Goal: Task Accomplishment & Management: Manage account settings

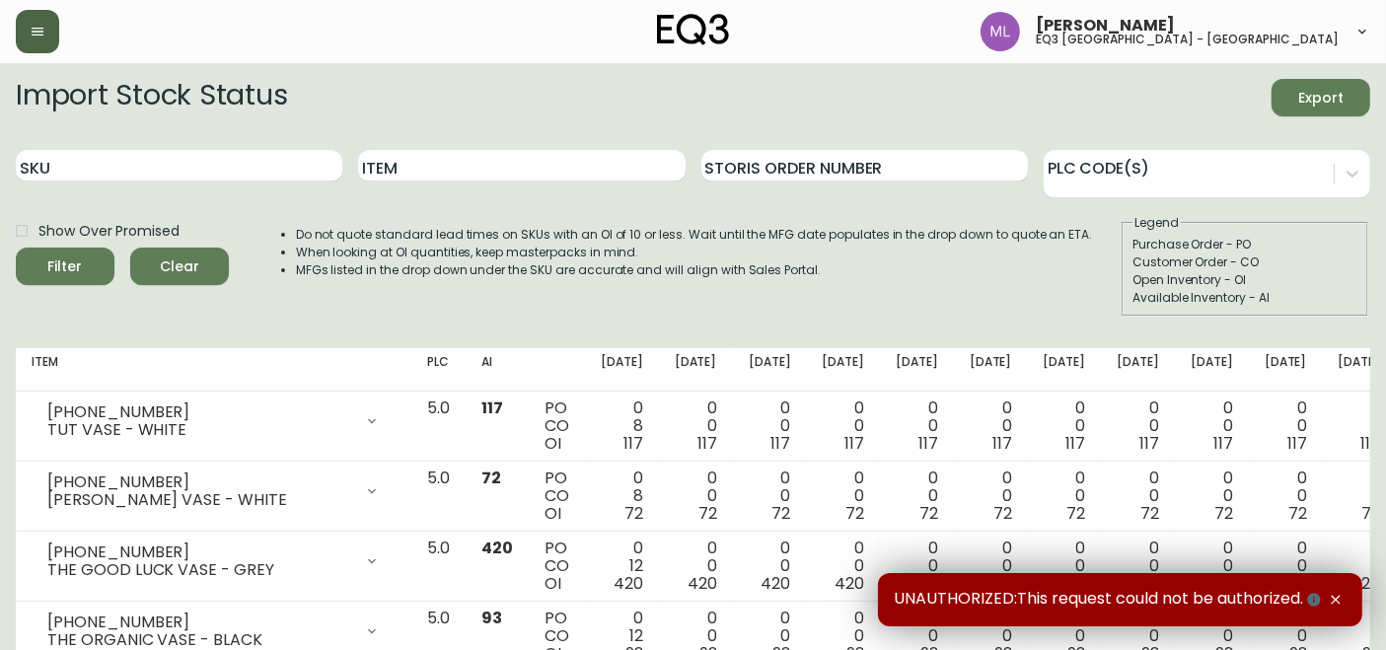
click at [27, 36] on button "button" at bounding box center [37, 31] width 43 height 43
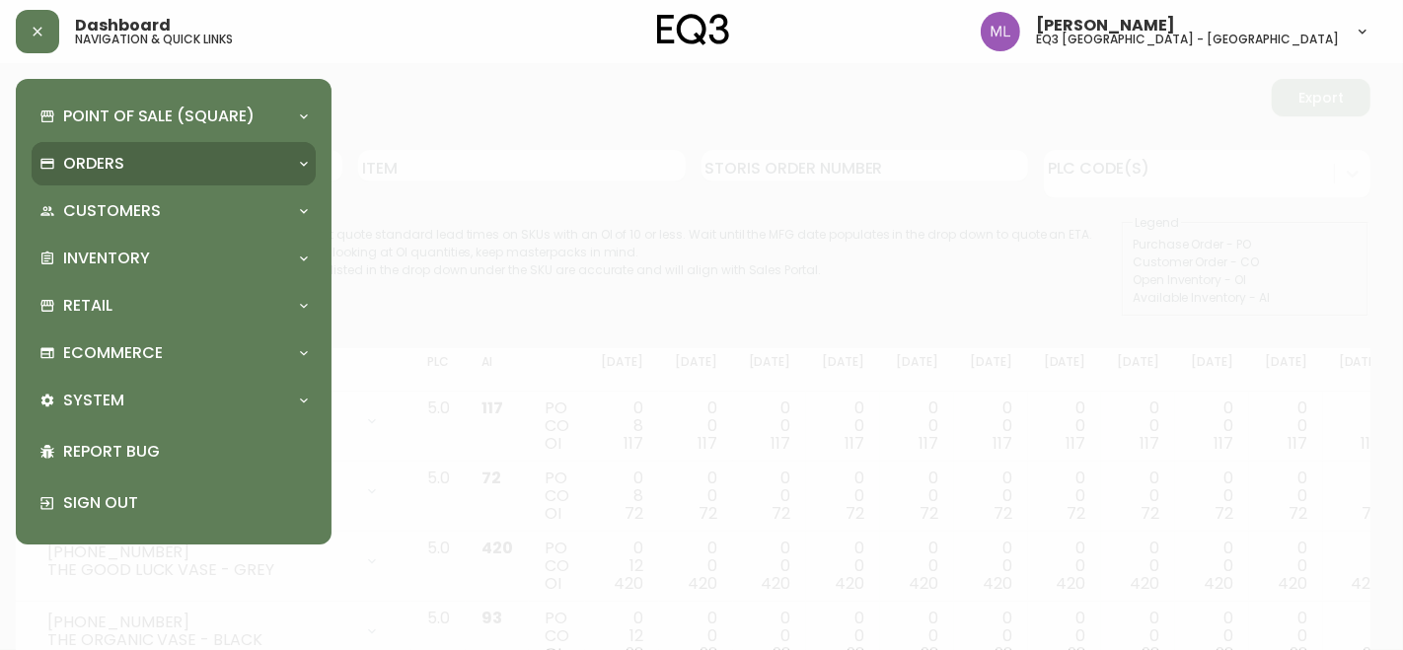
click at [97, 162] on p "Orders" at bounding box center [93, 164] width 61 height 22
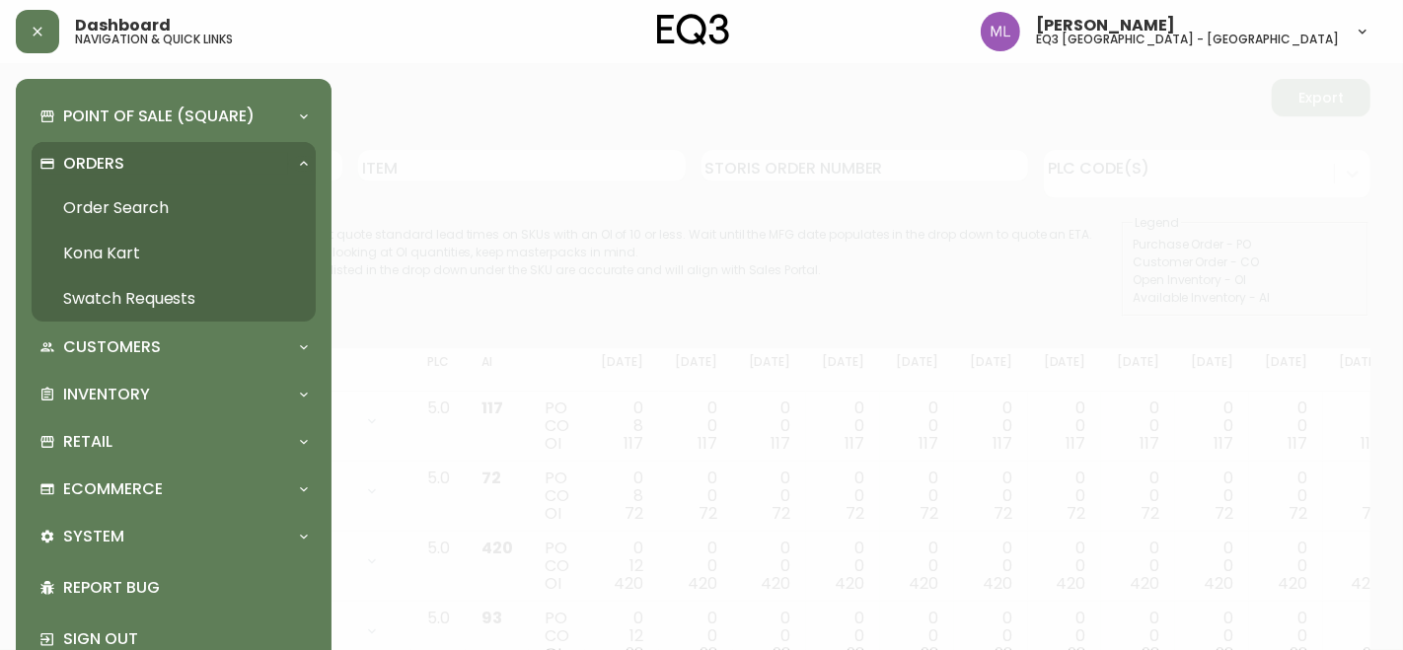
click at [109, 207] on link "Order Search" at bounding box center [174, 207] width 284 height 45
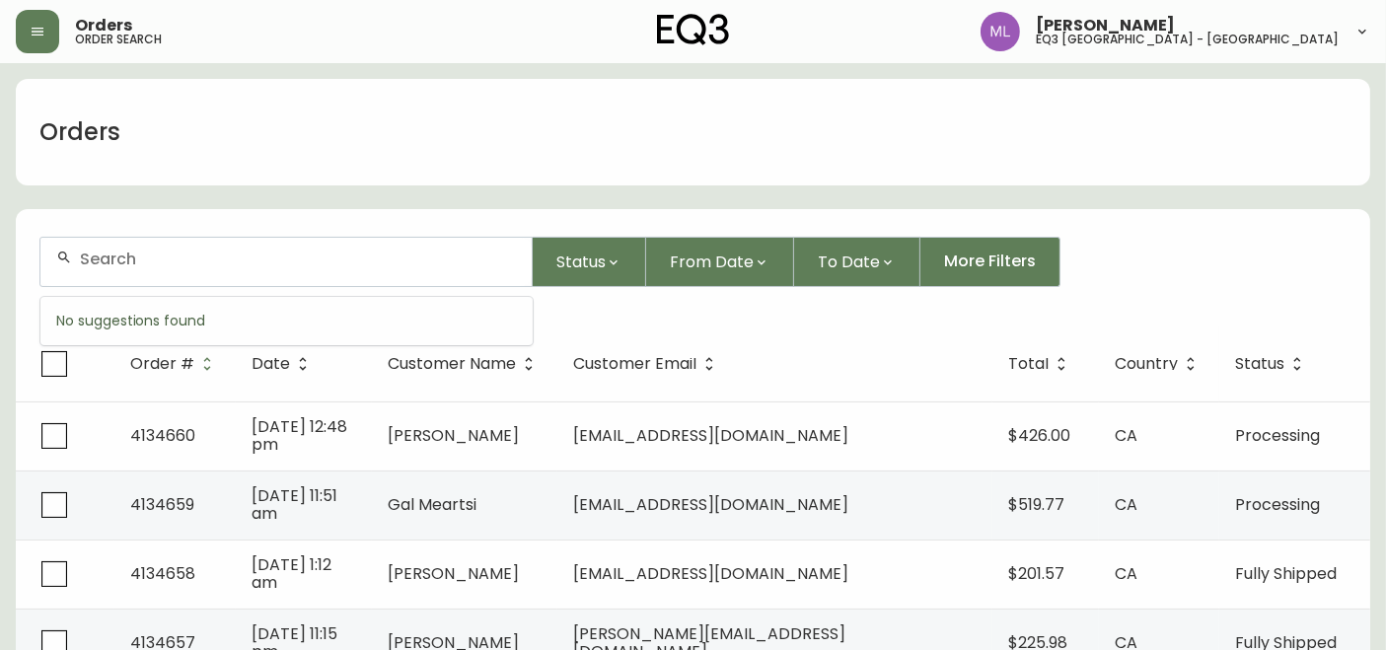
click at [155, 250] on input "text" at bounding box center [298, 259] width 436 height 19
paste input "4134143"
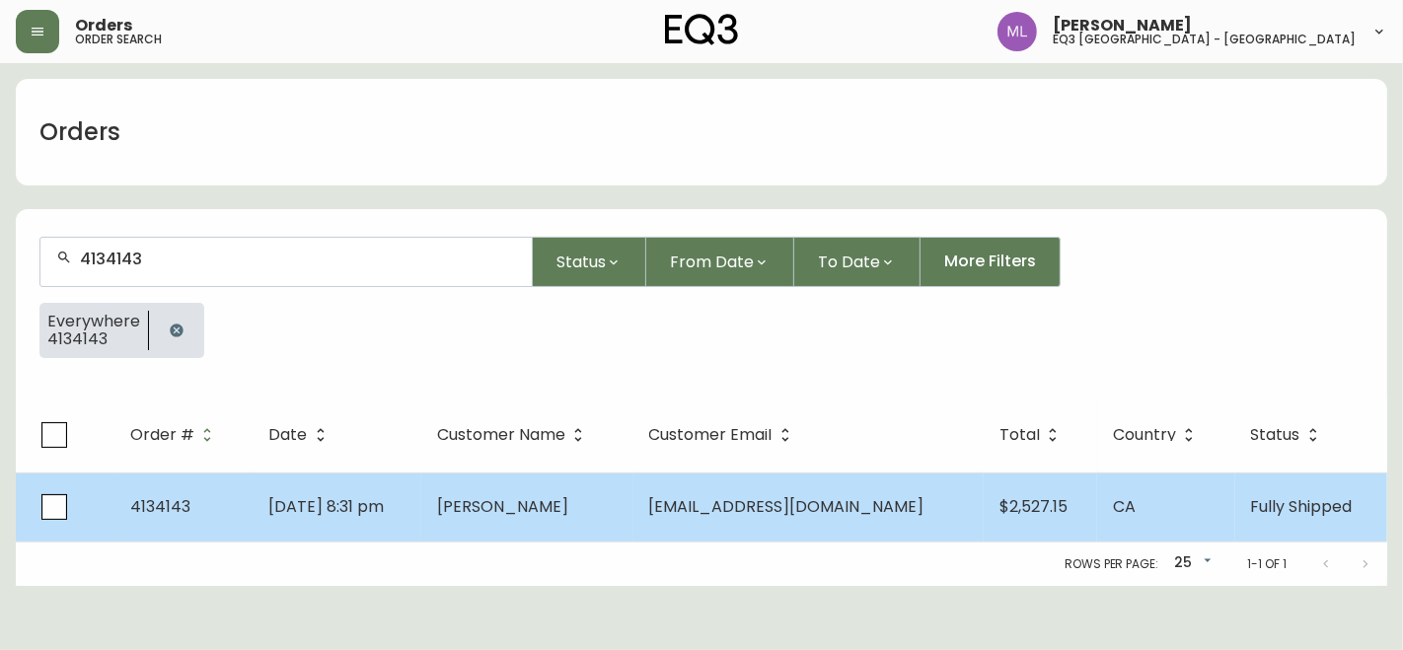
type input "4134143"
click at [421, 505] on td "[DATE] 8:31 pm" at bounding box center [337, 506] width 168 height 69
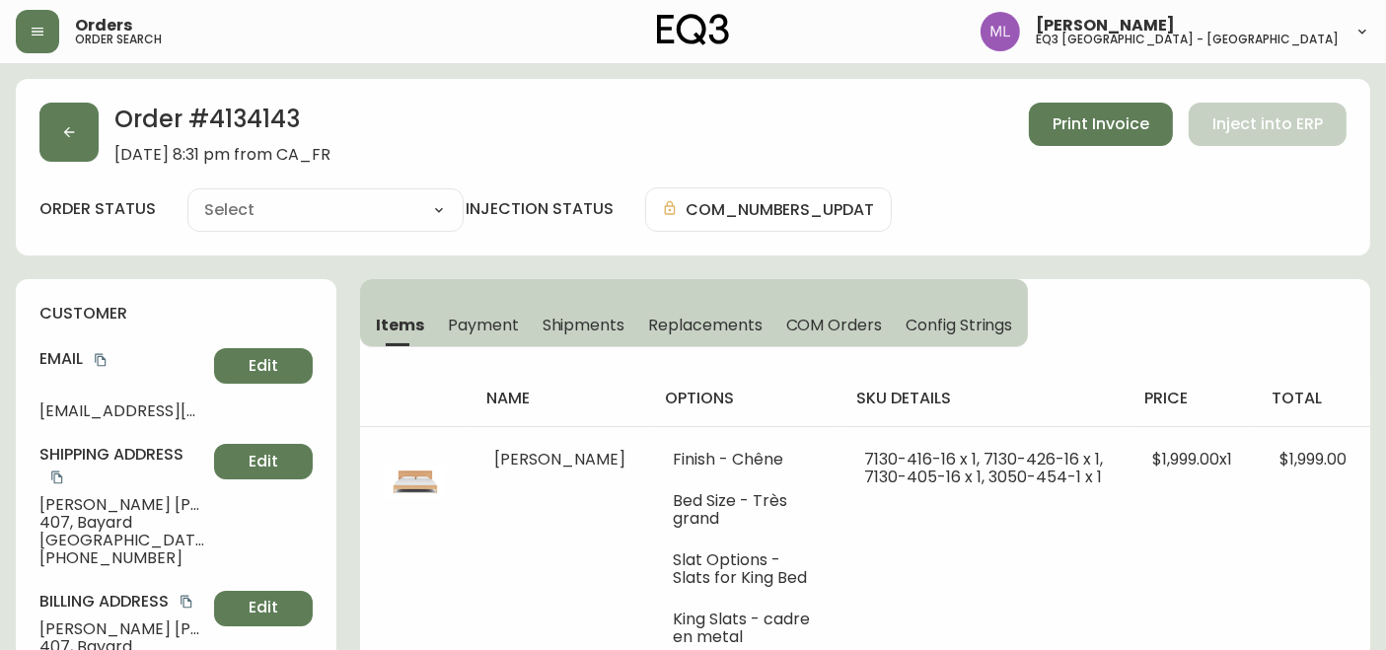
type input "Fully Shipped"
select select "FULLY_SHIPPED"
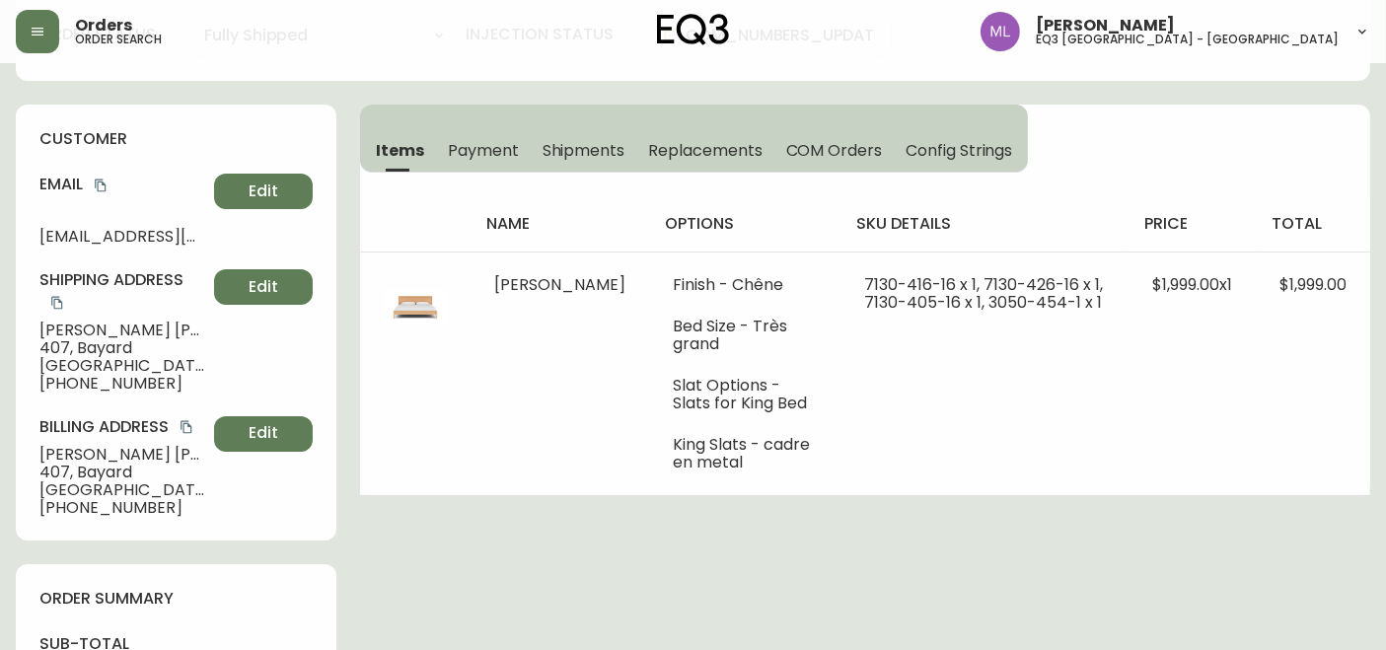
scroll to position [181, 0]
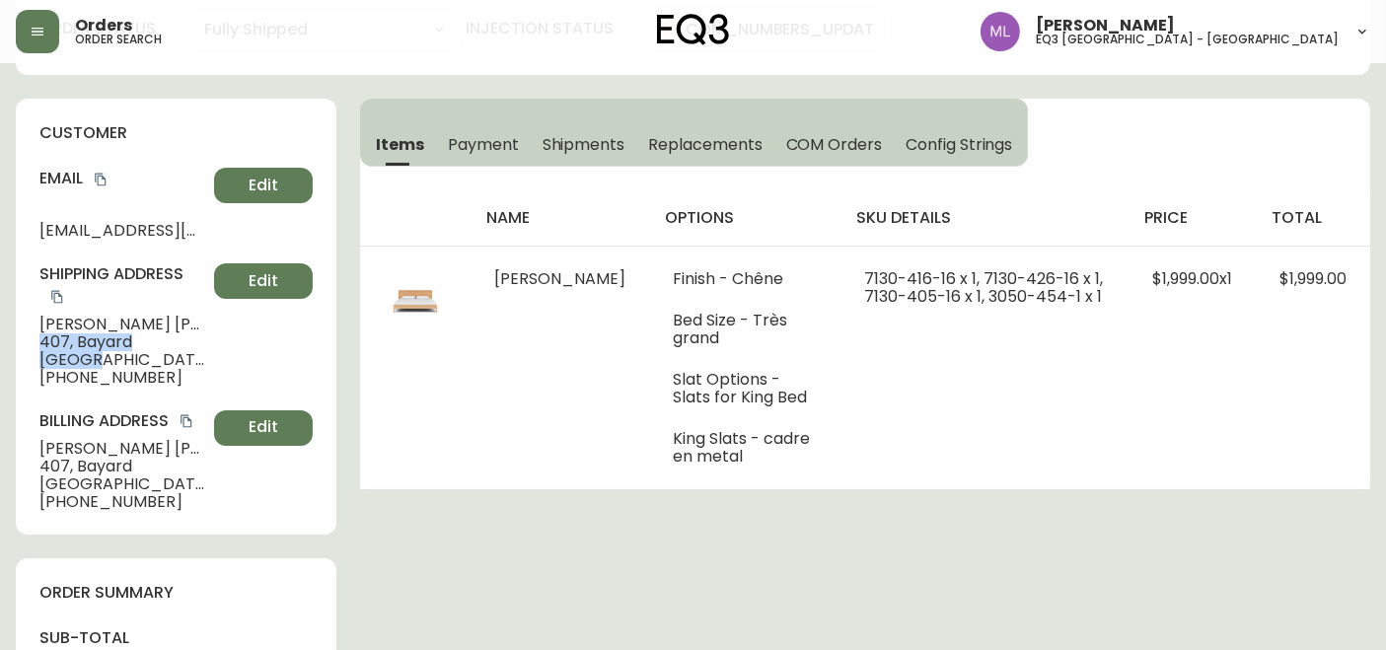
drag, startPoint x: 40, startPoint y: 335, endPoint x: 99, endPoint y: 359, distance: 62.8
click at [99, 359] on div "Shipping Address [PERSON_NAME][STREET_ADDRESS][PERSON_NAME] [PHONE_NUMBER] Edit" at bounding box center [175, 324] width 273 height 123
copy div "407, Bayard [GEOGRAPHIC_DATA]"
